Goal: Check status: Check status

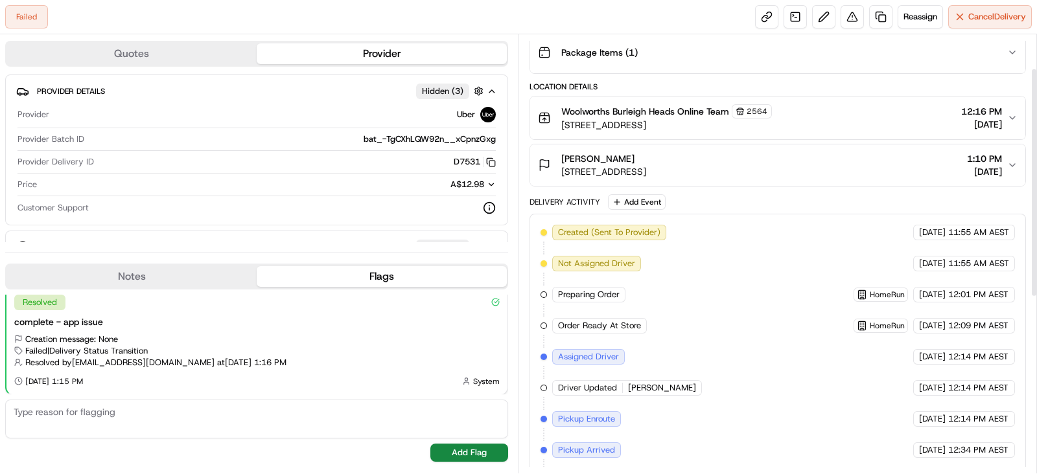
scroll to position [399, 0]
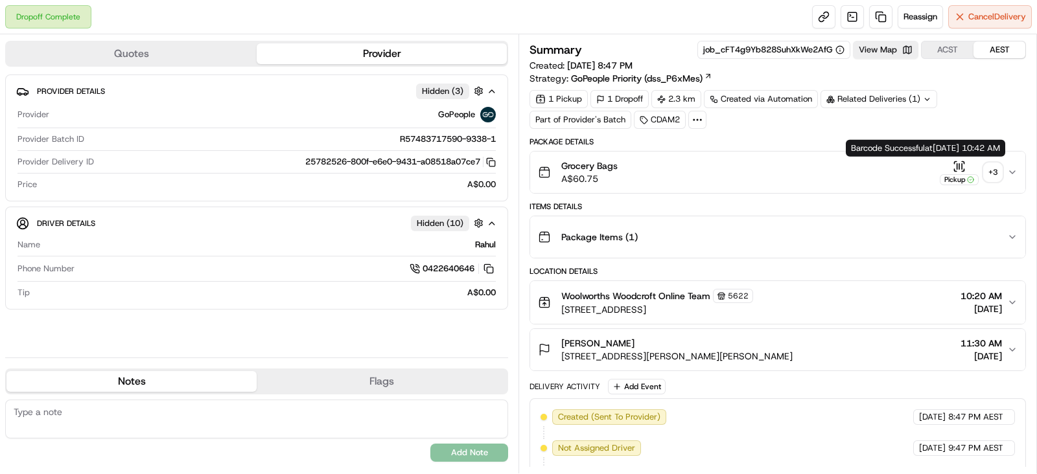
click at [988, 165] on div "+ 3" at bounding box center [993, 172] width 18 height 18
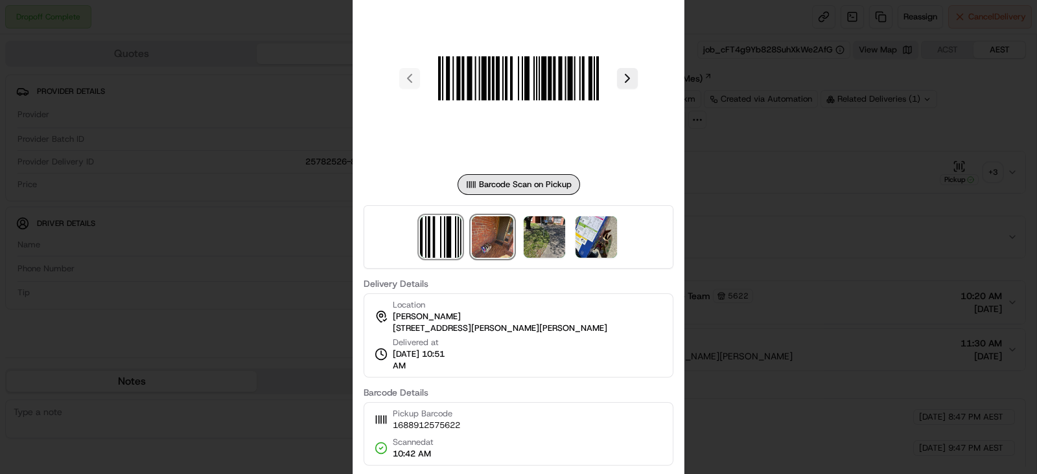
click at [501, 244] on img at bounding box center [492, 236] width 41 height 41
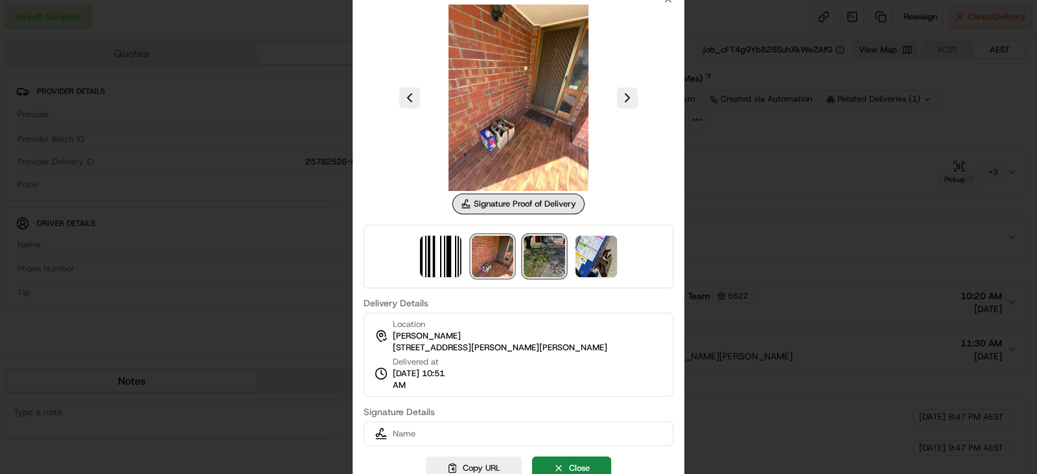
click at [546, 241] on img at bounding box center [544, 256] width 41 height 41
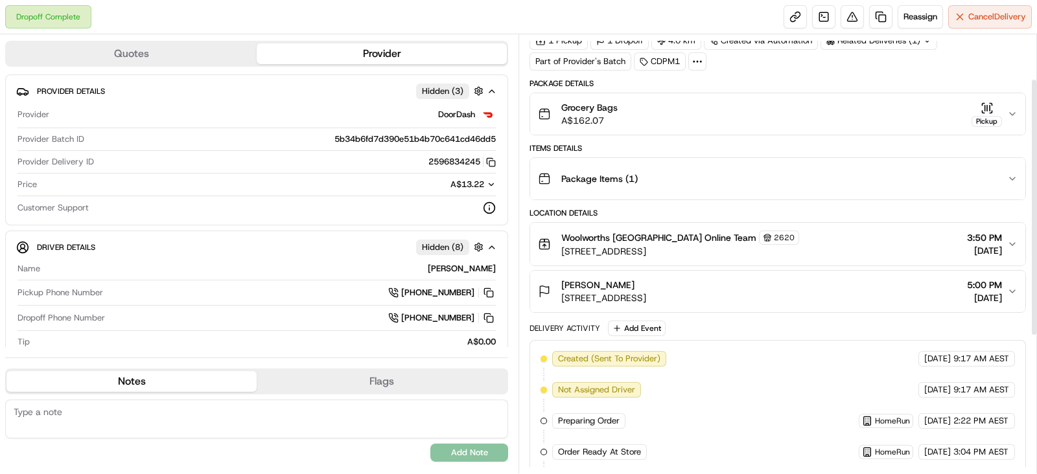
scroll to position [80, 0]
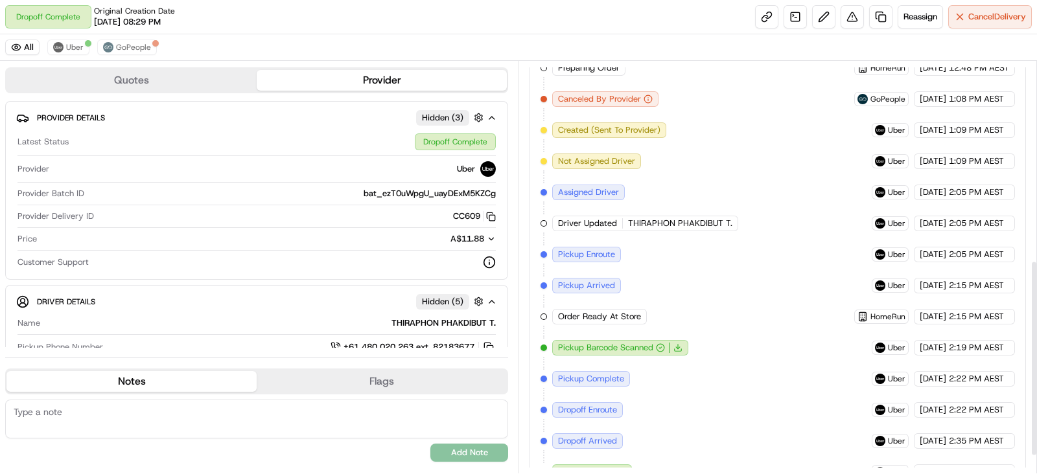
scroll to position [456, 0]
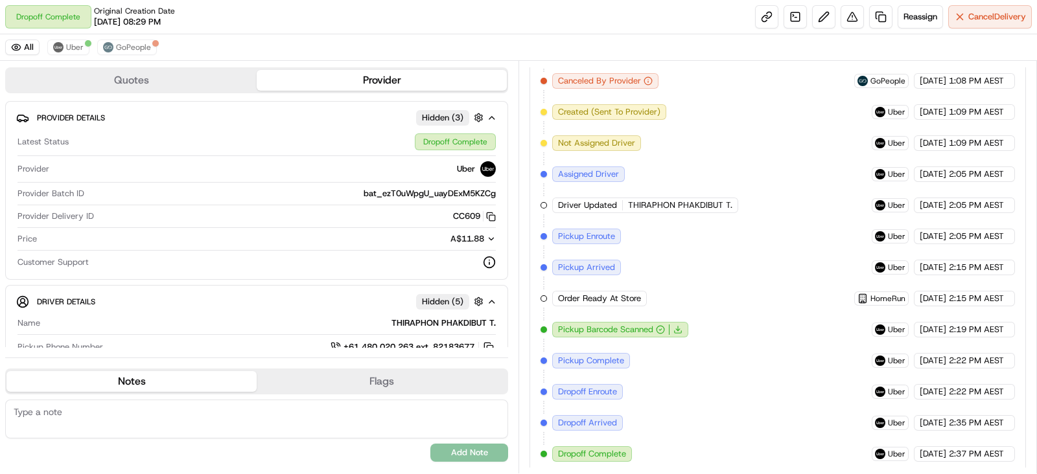
copy div "2:37 PM"
drag, startPoint x: 946, startPoint y: 450, endPoint x: 979, endPoint y: 446, distance: 32.6
click at [979, 446] on div "24/08/2025 2:37 PM AEST" at bounding box center [964, 454] width 101 height 16
